Goal: Information Seeking & Learning: Understand process/instructions

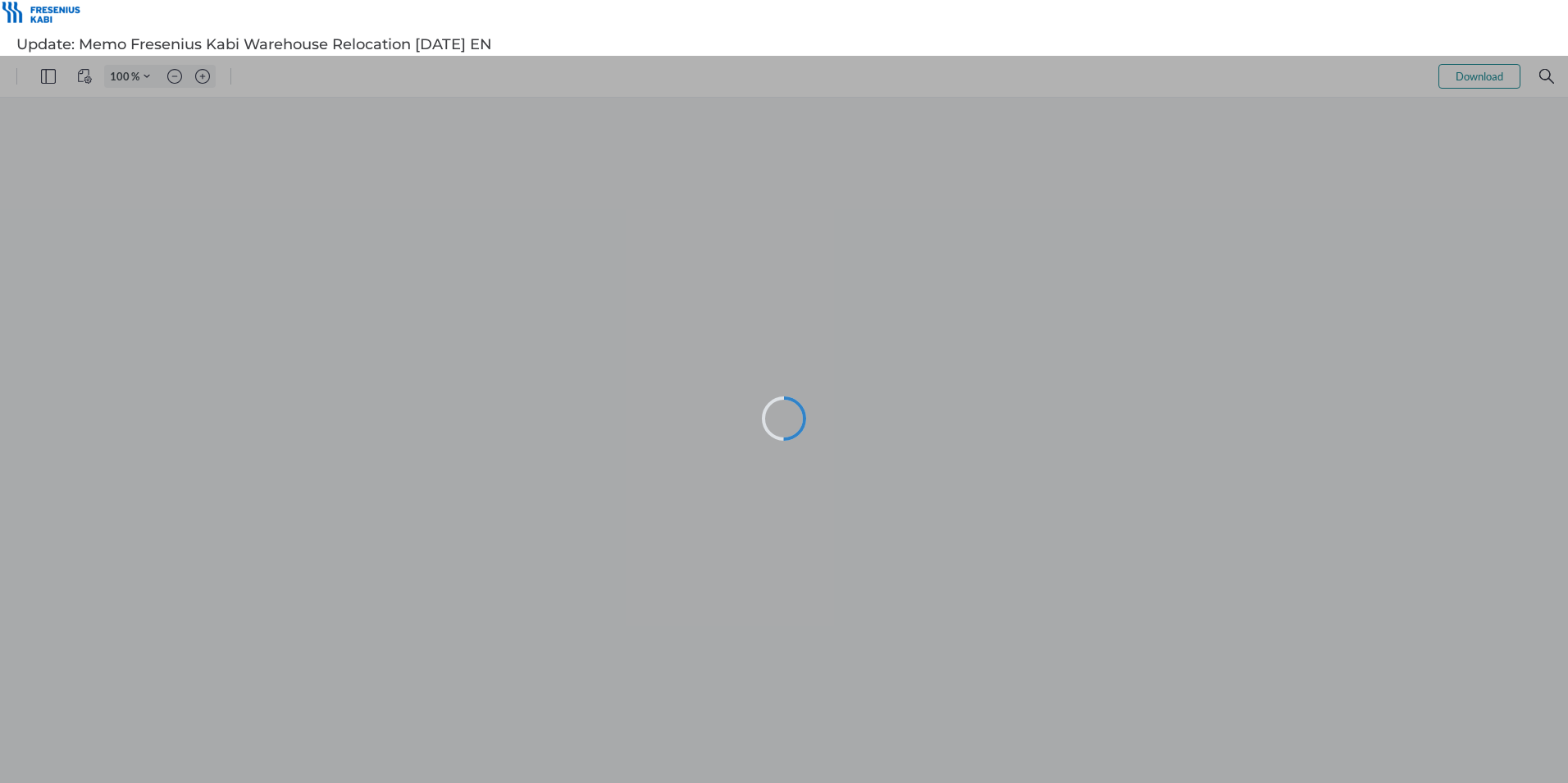
type input "105"
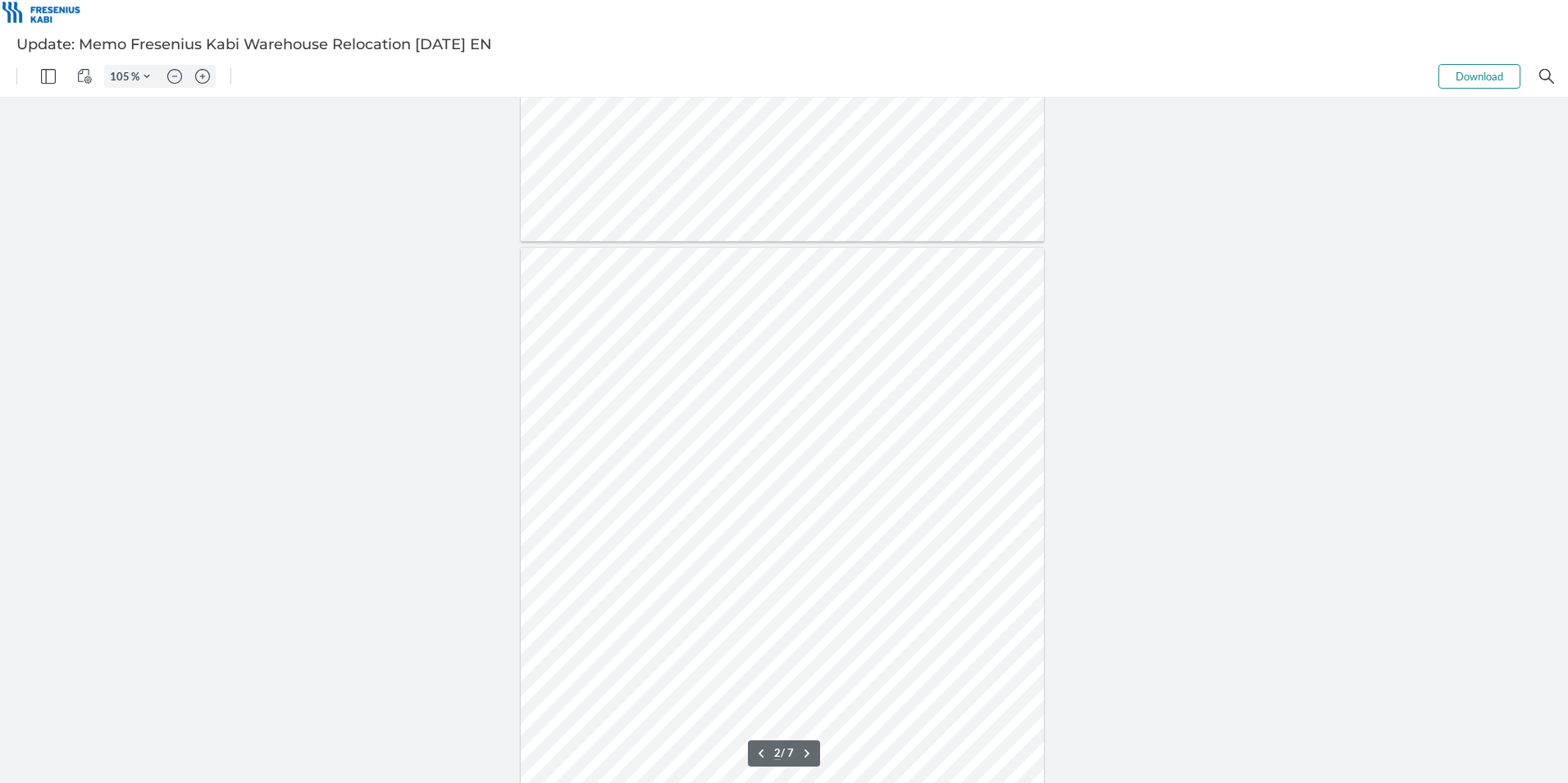
scroll to position [574, 0]
type input "1"
click at [205, 80] on img "Zoom in" at bounding box center [203, 76] width 15 height 15
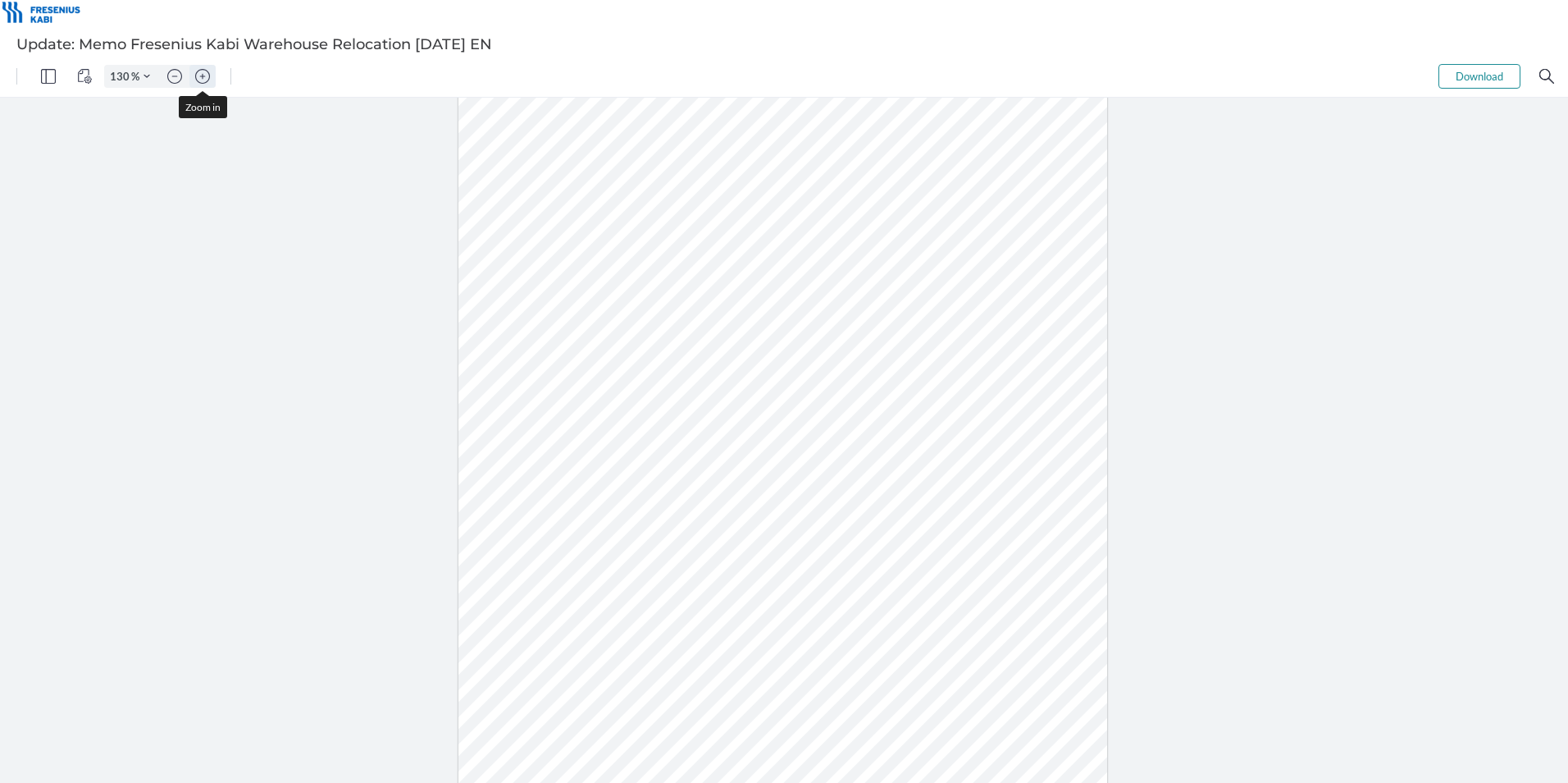
click at [205, 80] on img "Zoom in" at bounding box center [203, 76] width 15 height 15
type input "155"
type input "1"
